Goal: Task Accomplishment & Management: Manage account settings

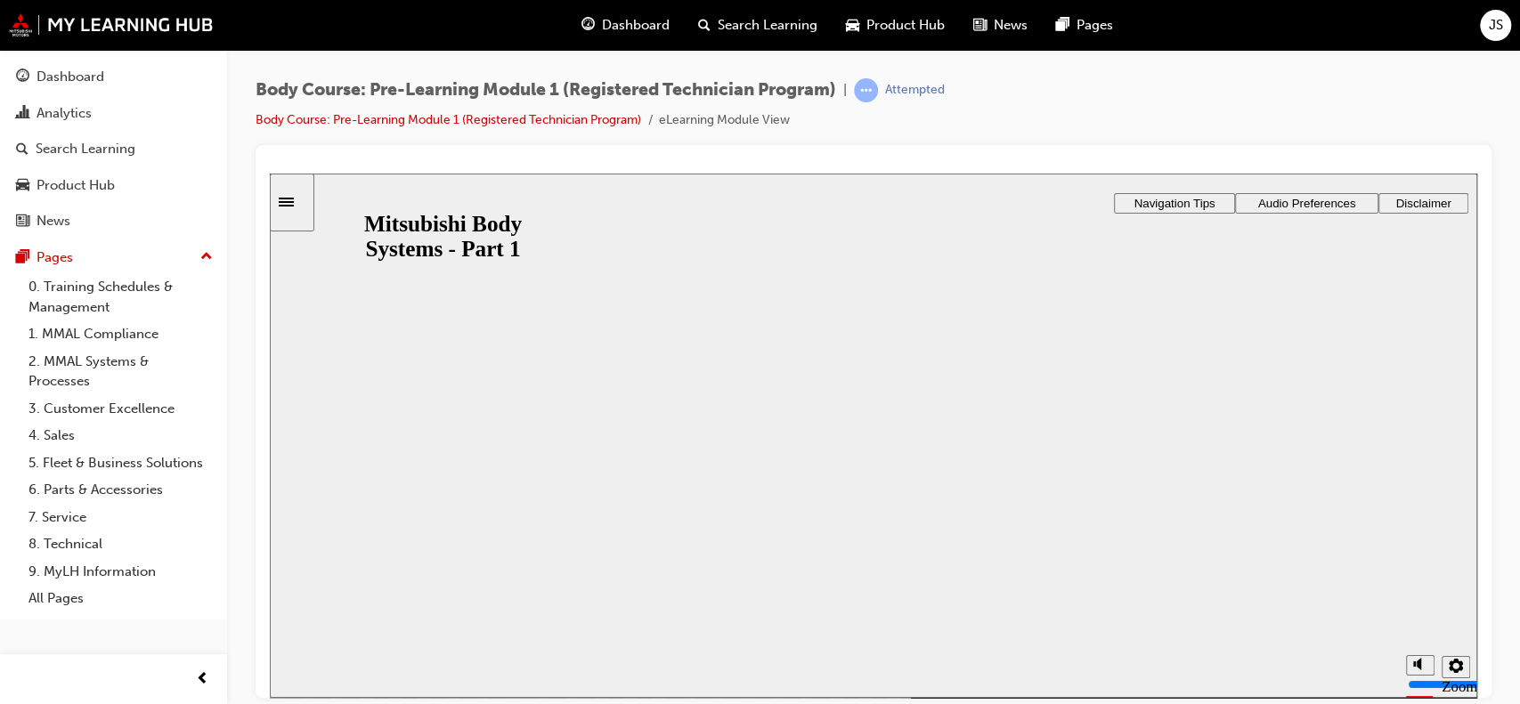
click at [1505, 25] on div "JS" at bounding box center [1495, 25] width 31 height 31
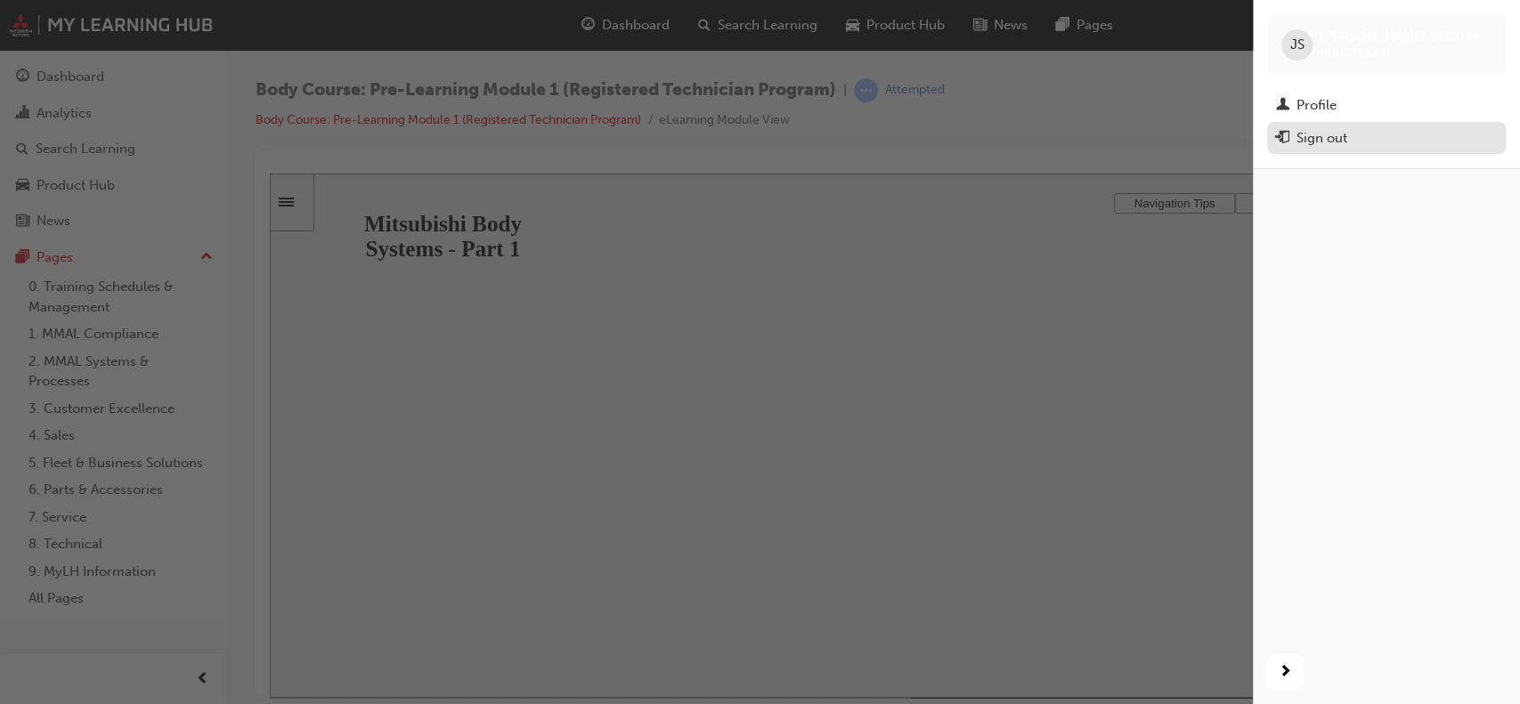
click at [1339, 134] on div "Sign out" at bounding box center [1322, 138] width 51 height 20
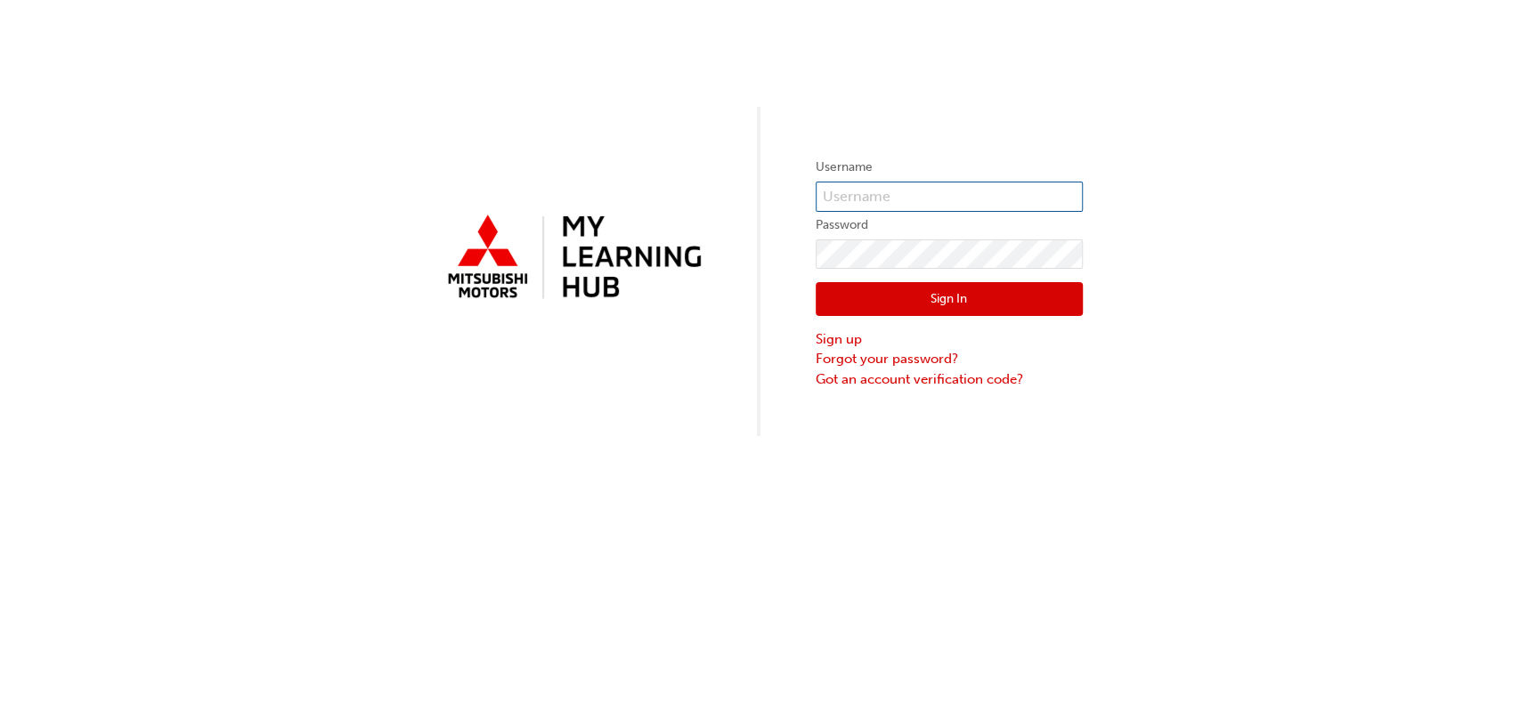
click at [840, 182] on input "text" at bounding box center [949, 197] width 267 height 30
type input "0005987614"
click button "Sign In" at bounding box center [949, 299] width 267 height 34
